Goal: Transaction & Acquisition: Subscribe to service/newsletter

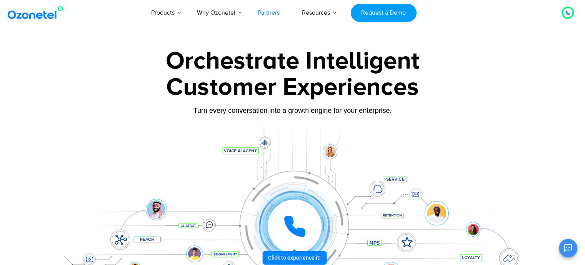
click at [271, 14] on link "Partners" at bounding box center [269, 12] width 44 height 25
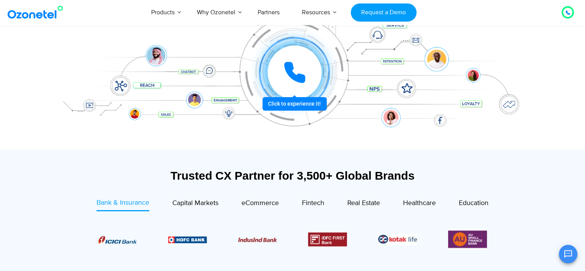
scroll to position [192, 0]
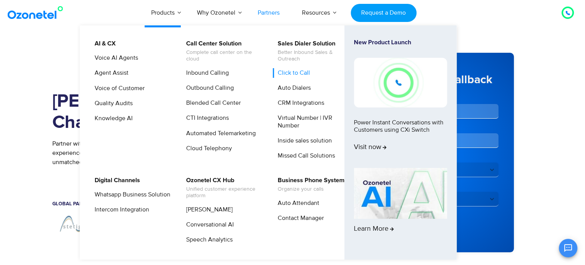
click at [297, 70] on link "Click to Call" at bounding box center [292, 73] width 38 height 10
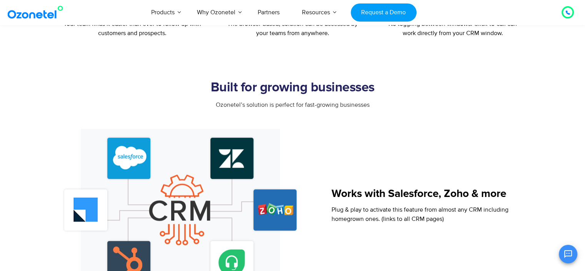
scroll to position [654, 0]
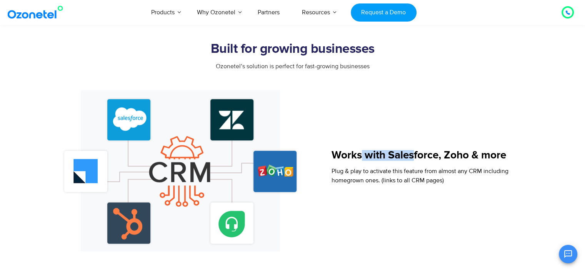
drag, startPoint x: 375, startPoint y: 154, endPoint x: 498, endPoint y: 154, distance: 122.8
click at [473, 154] on h5 "Works with Salesforce, Zoho & more" at bounding box center [420, 155] width 177 height 11
click at [509, 153] on div "Works with Salesforce, Zoho & more Plug & play to activate this feature from al…" at bounding box center [432, 170] width 200 height 161
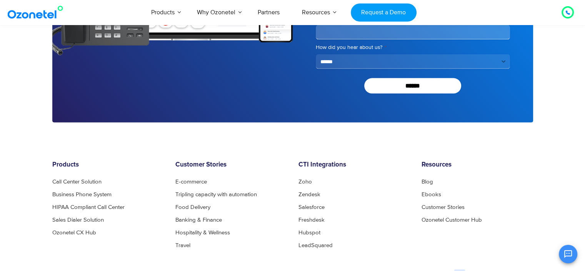
scroll to position [1809, 0]
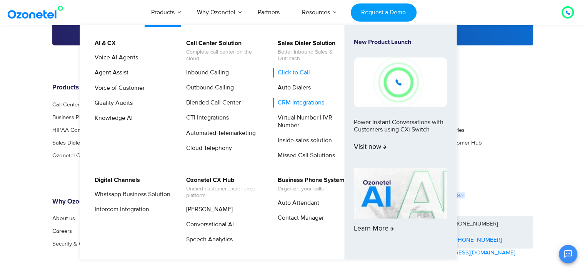
click at [299, 99] on link "CRM Integrations" at bounding box center [299, 103] width 53 height 10
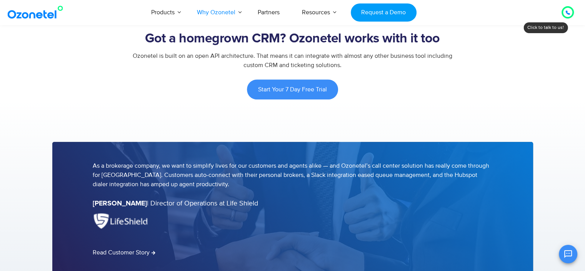
scroll to position [659, 0]
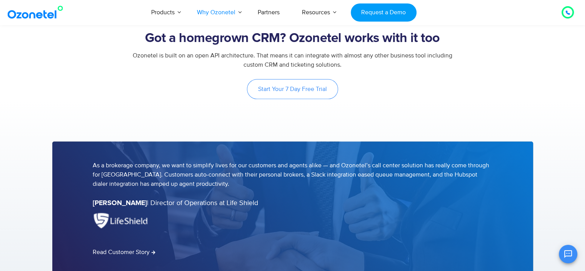
click at [311, 95] on link "Start Your 7 Day Free Trial" at bounding box center [292, 89] width 91 height 20
